Goal: Task Accomplishment & Management: Use online tool/utility

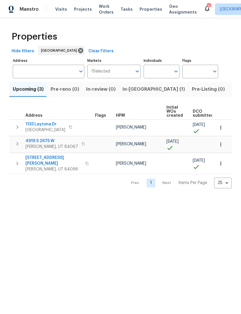
click at [222, 128] on icon "button" at bounding box center [221, 128] width 6 height 6
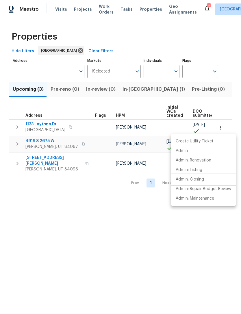
click at [197, 179] on p "Admin: Closing" at bounding box center [189, 179] width 28 height 6
click at [137, 215] on div at bounding box center [120, 157] width 241 height 314
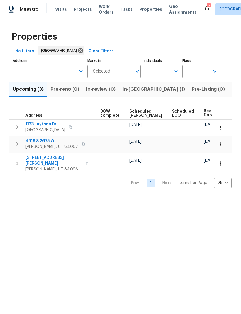
scroll to position [0, 152]
click at [204, 112] on span "Ready Date" at bounding box center [210, 113] width 13 height 8
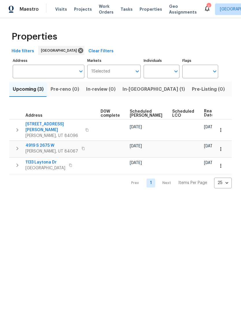
scroll to position [0, 152]
click at [204, 111] on span "Ready Date" at bounding box center [210, 113] width 13 height 8
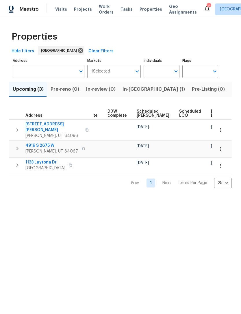
scroll to position [0, 145]
click at [211, 111] on span "Ready Date" at bounding box center [217, 113] width 13 height 8
